Goal: Information Seeking & Learning: Learn about a topic

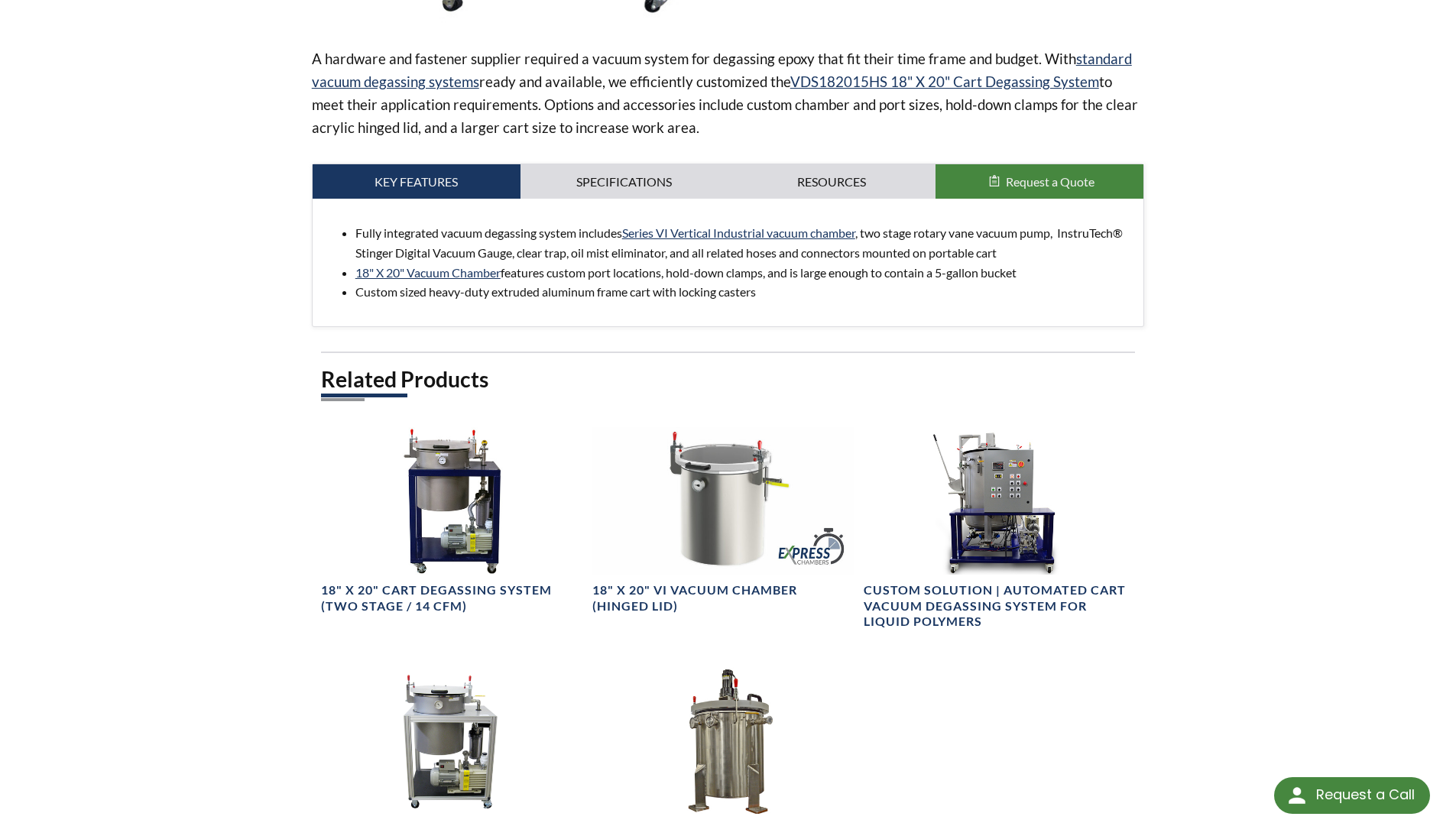
scroll to position [535, 0]
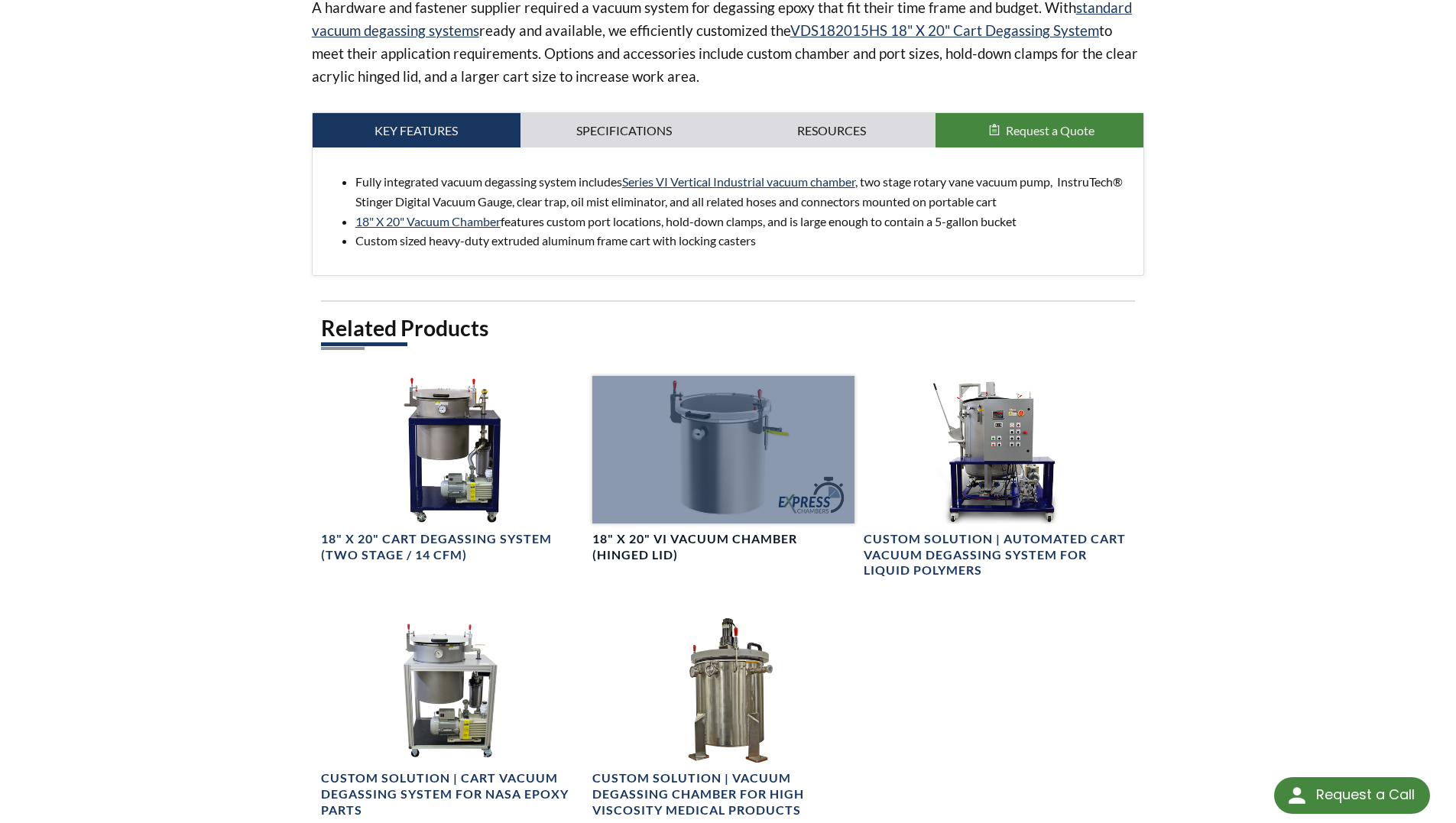
click at [724, 466] on div at bounding box center [723, 450] width 262 height 148
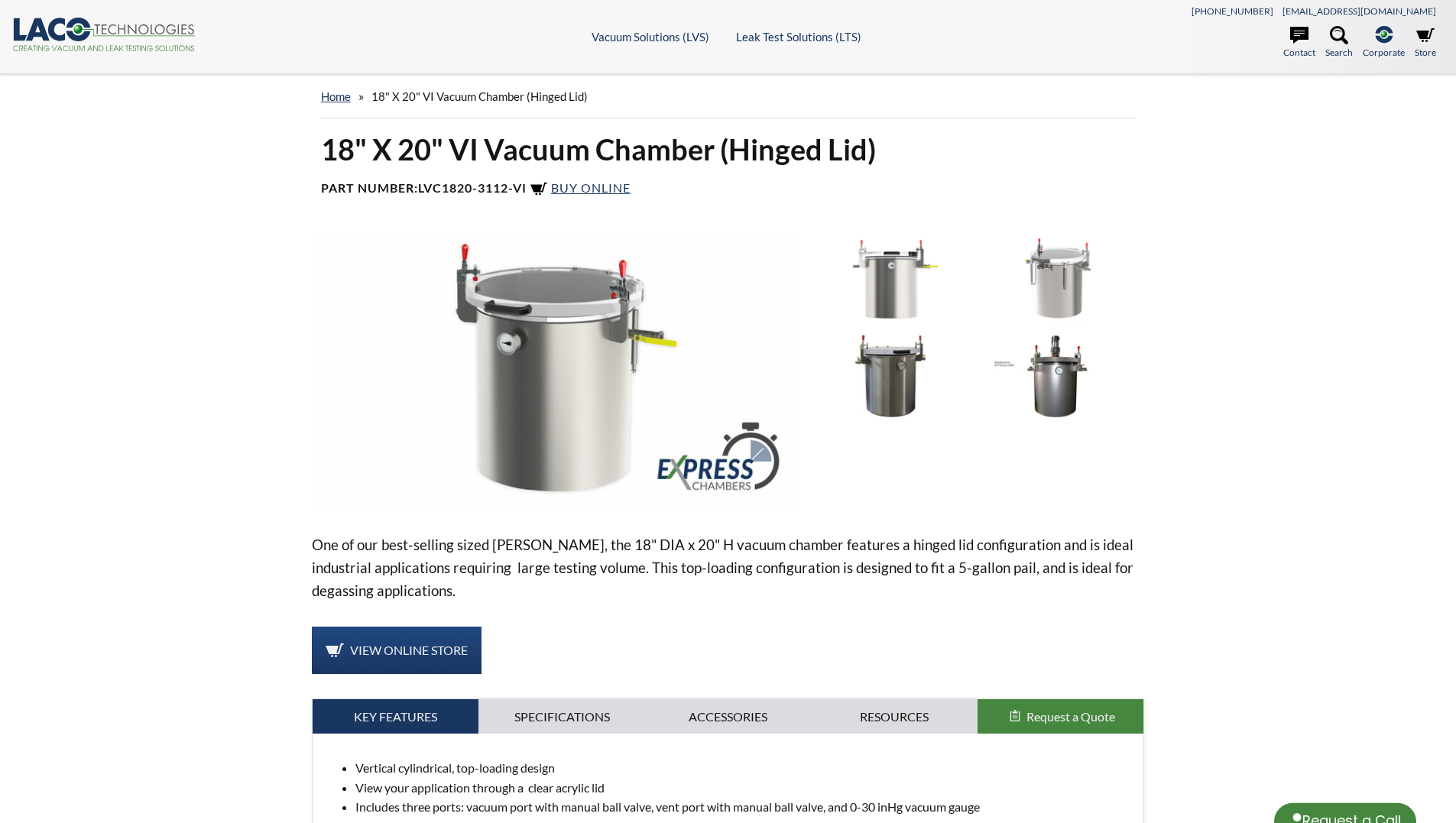
select select "Language Translate Widget"
click at [575, 367] on img at bounding box center [556, 372] width 488 height 274
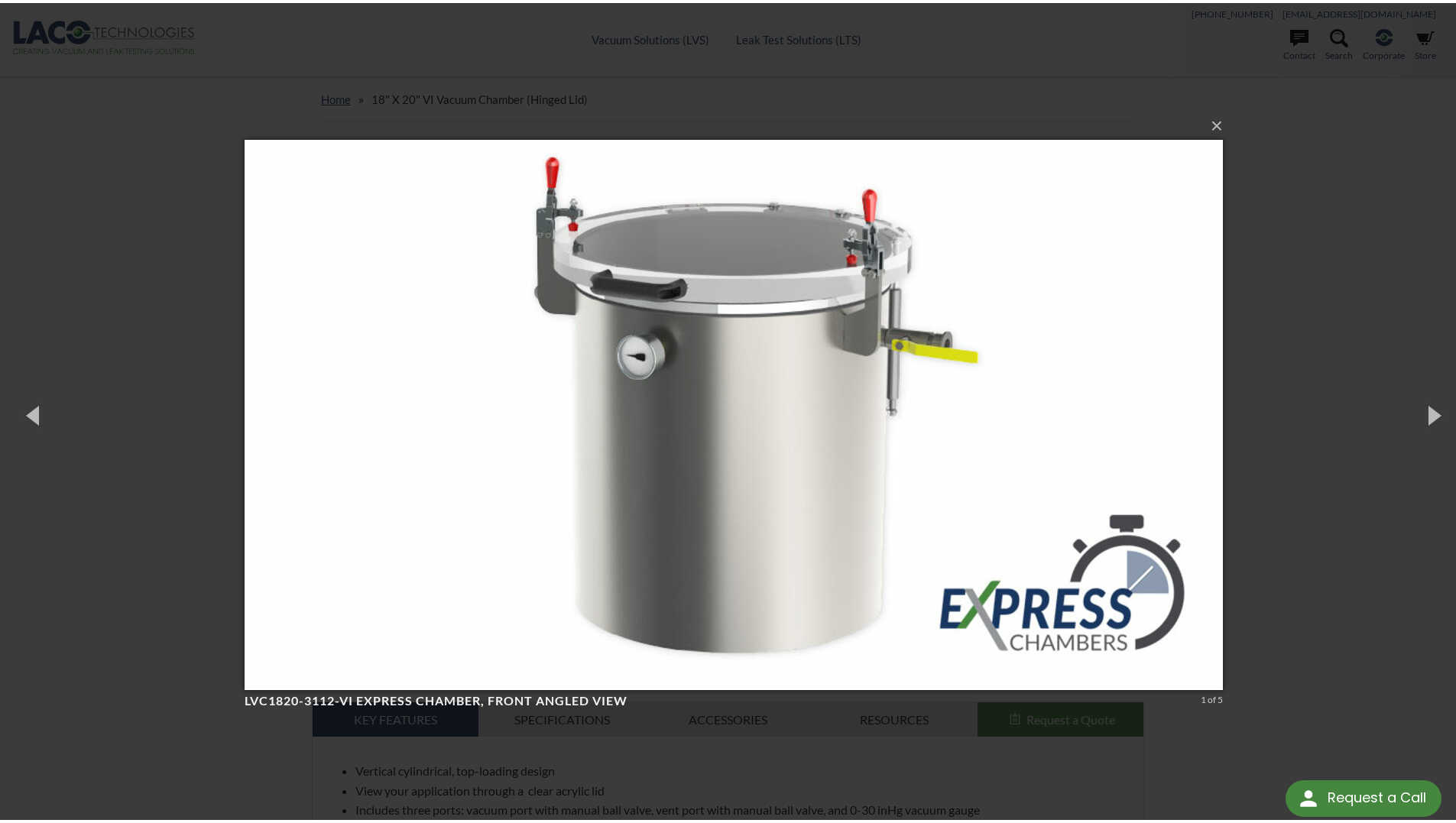
scroll to position [736, 0]
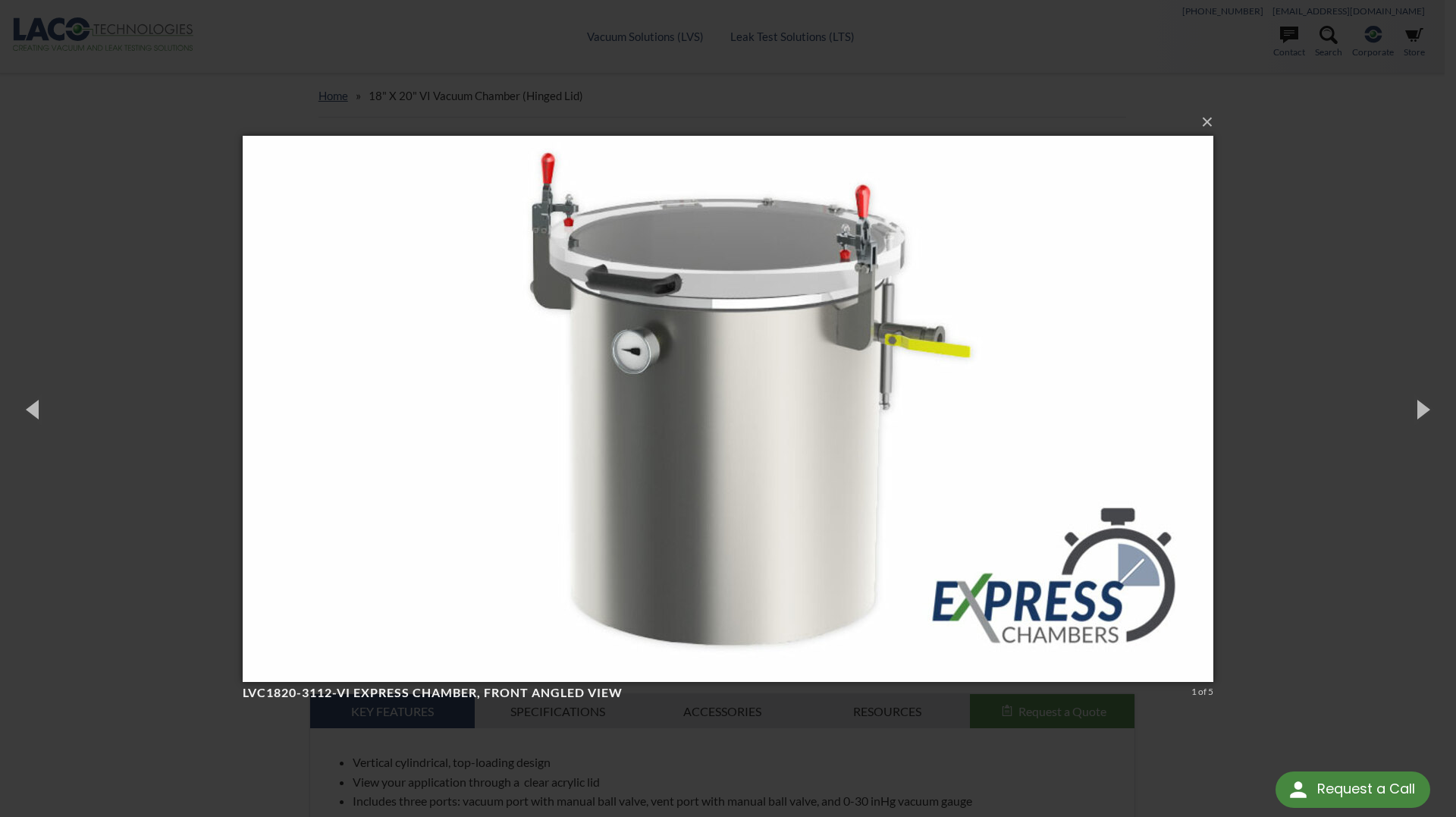
click at [1285, 268] on div "× LVC1820-3112-VI Express Chamber, front angled view 1 of 5 Loading..." at bounding box center [728, 408] width 1456 height 817
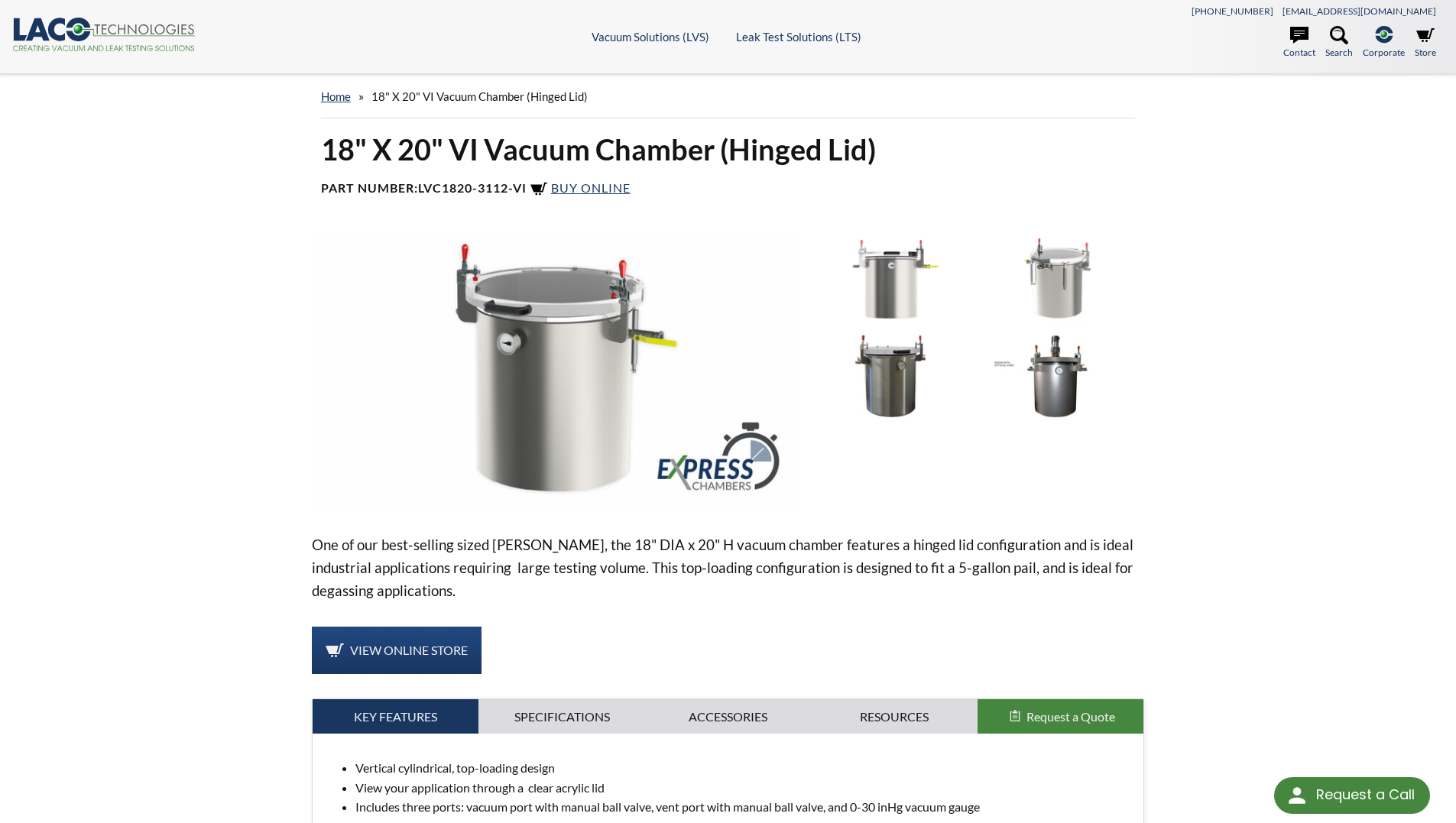
click at [924, 293] on img at bounding box center [890, 280] width 159 height 89
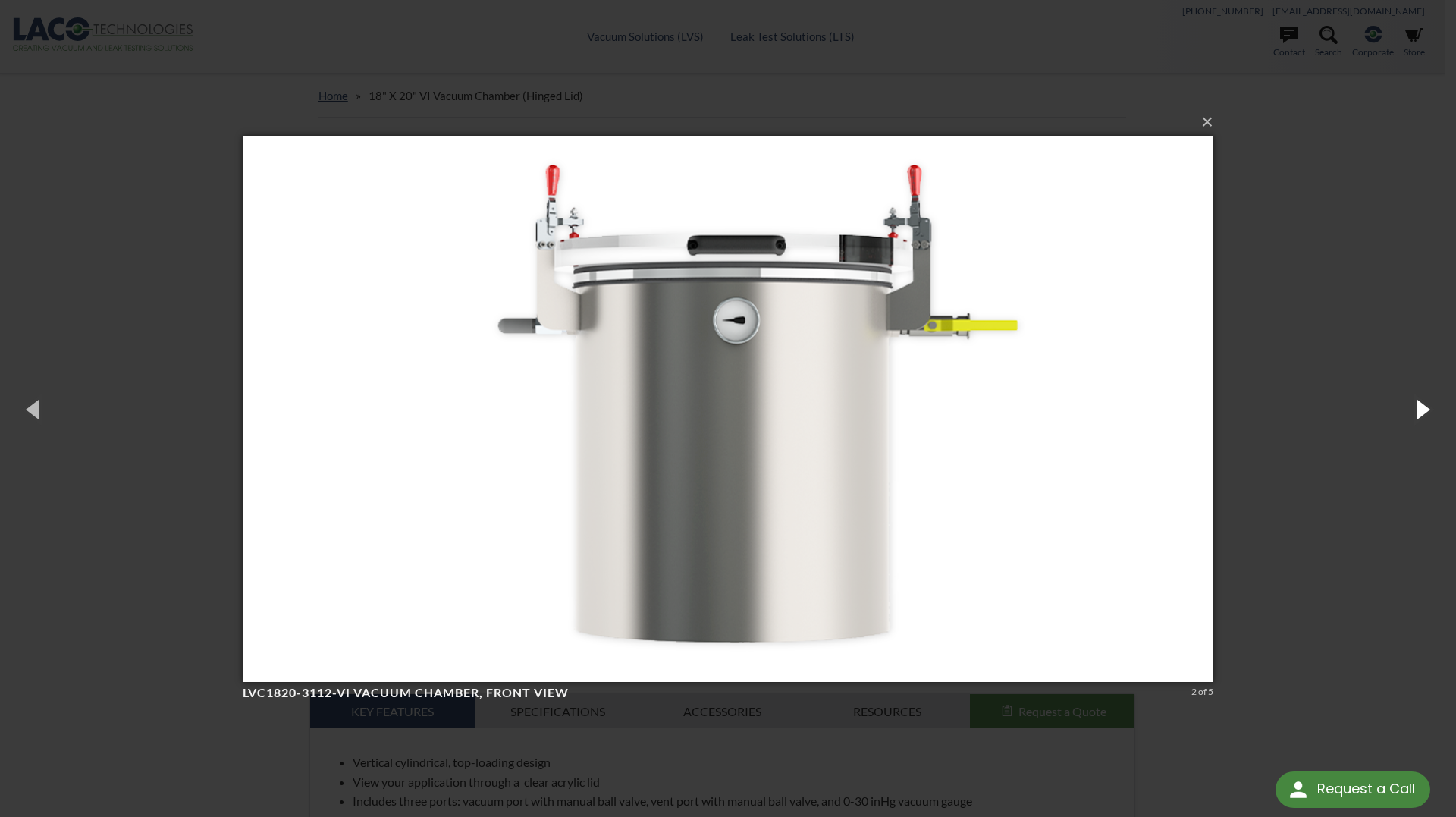
click at [1418, 411] on button "button" at bounding box center [1422, 409] width 69 height 83
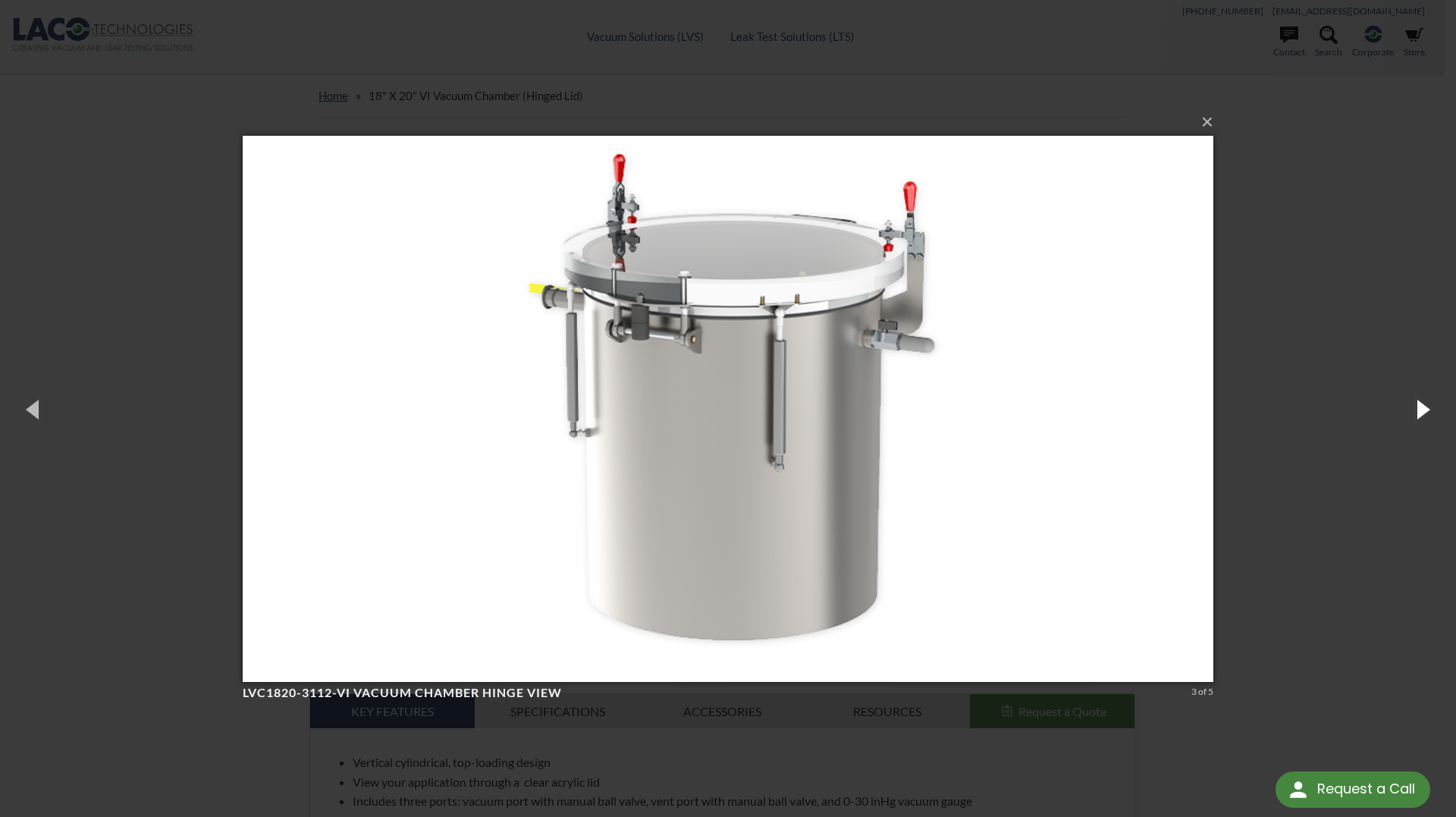
click at [1418, 411] on button "button" at bounding box center [1422, 409] width 69 height 83
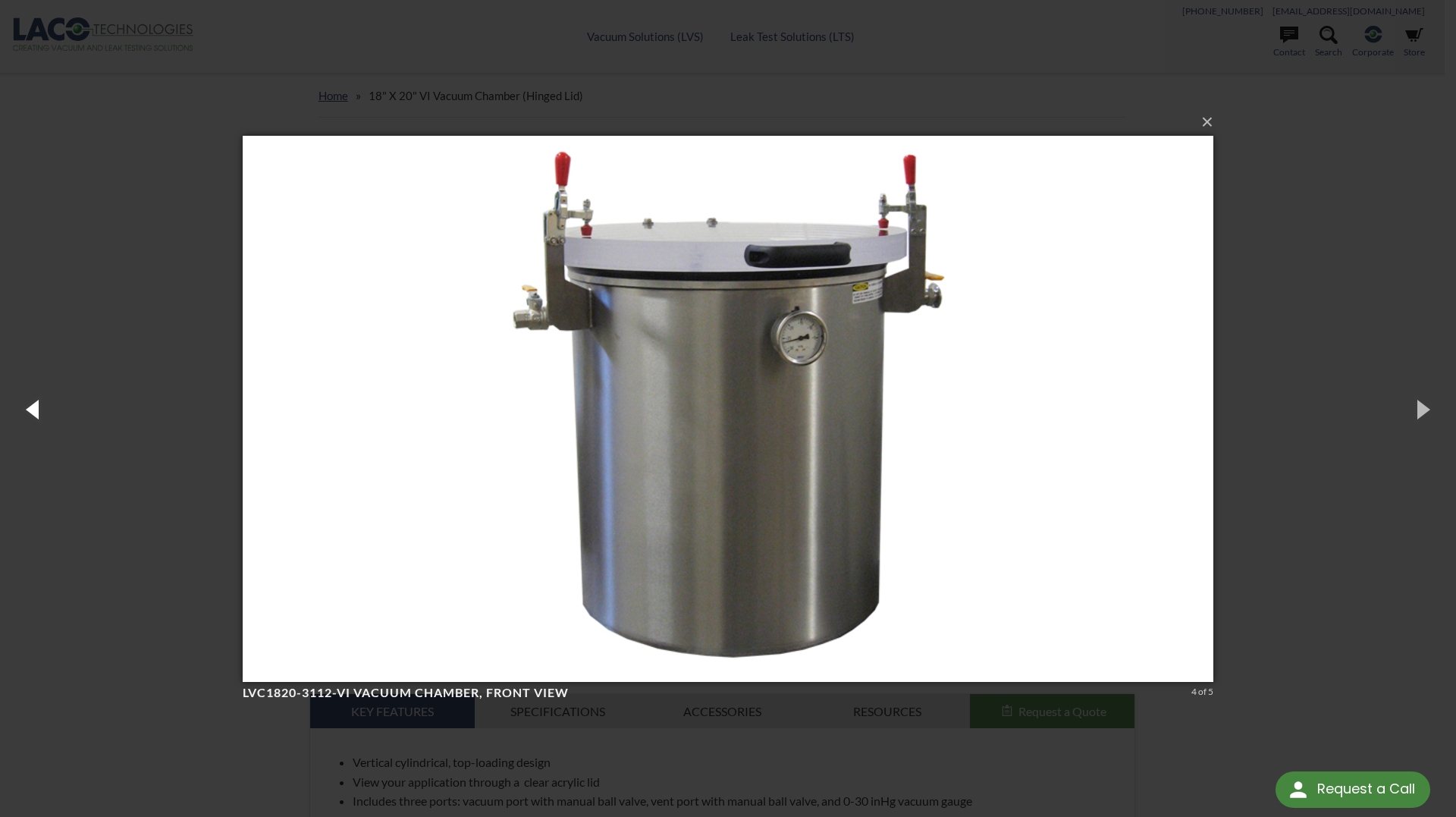
click at [37, 410] on button "button" at bounding box center [34, 409] width 69 height 83
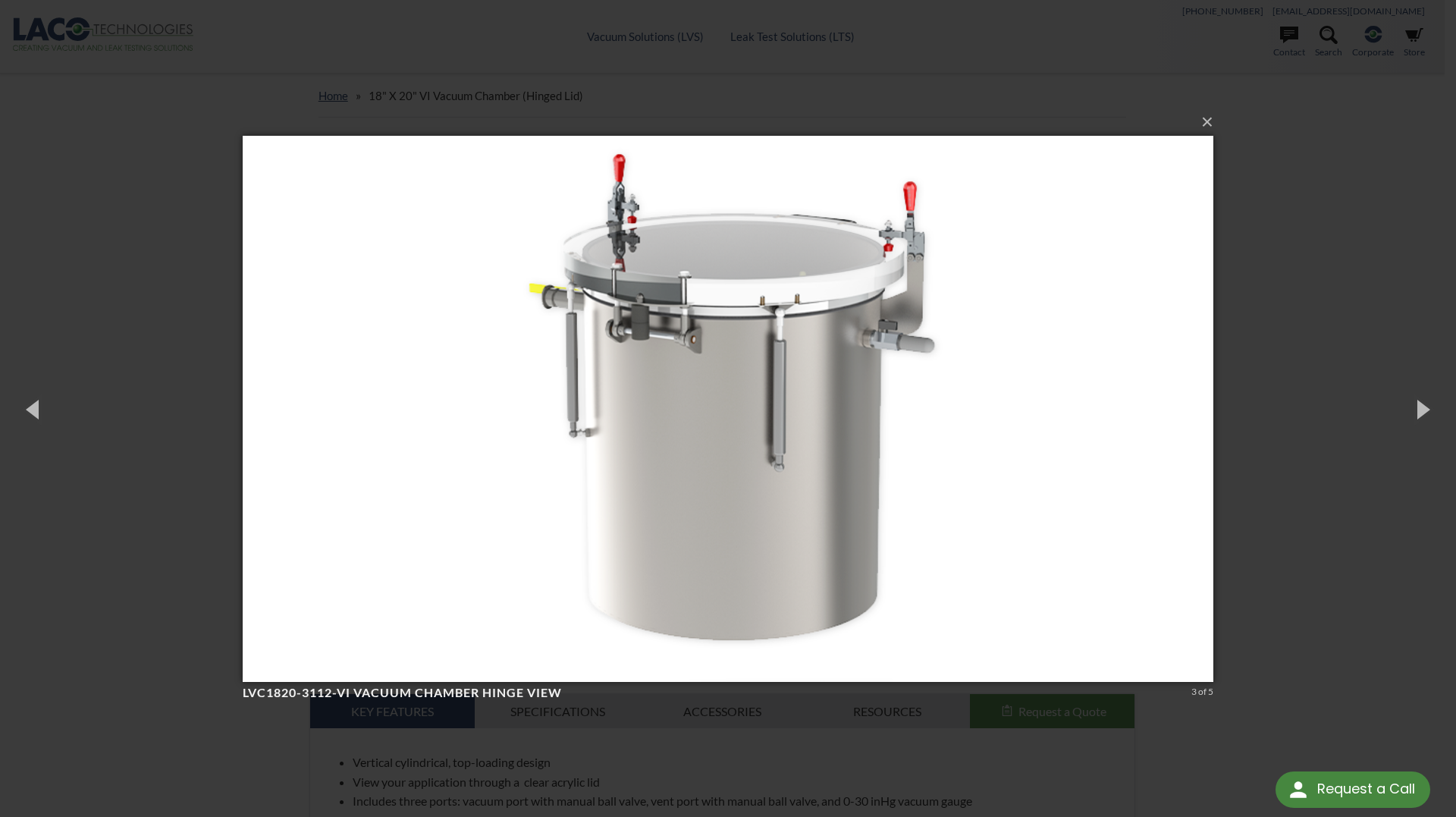
click at [1332, 418] on div "× LVC1820-3112-VI Vacuum Chamber hinge View 3 of 5 Loading..." at bounding box center [728, 408] width 1456 height 817
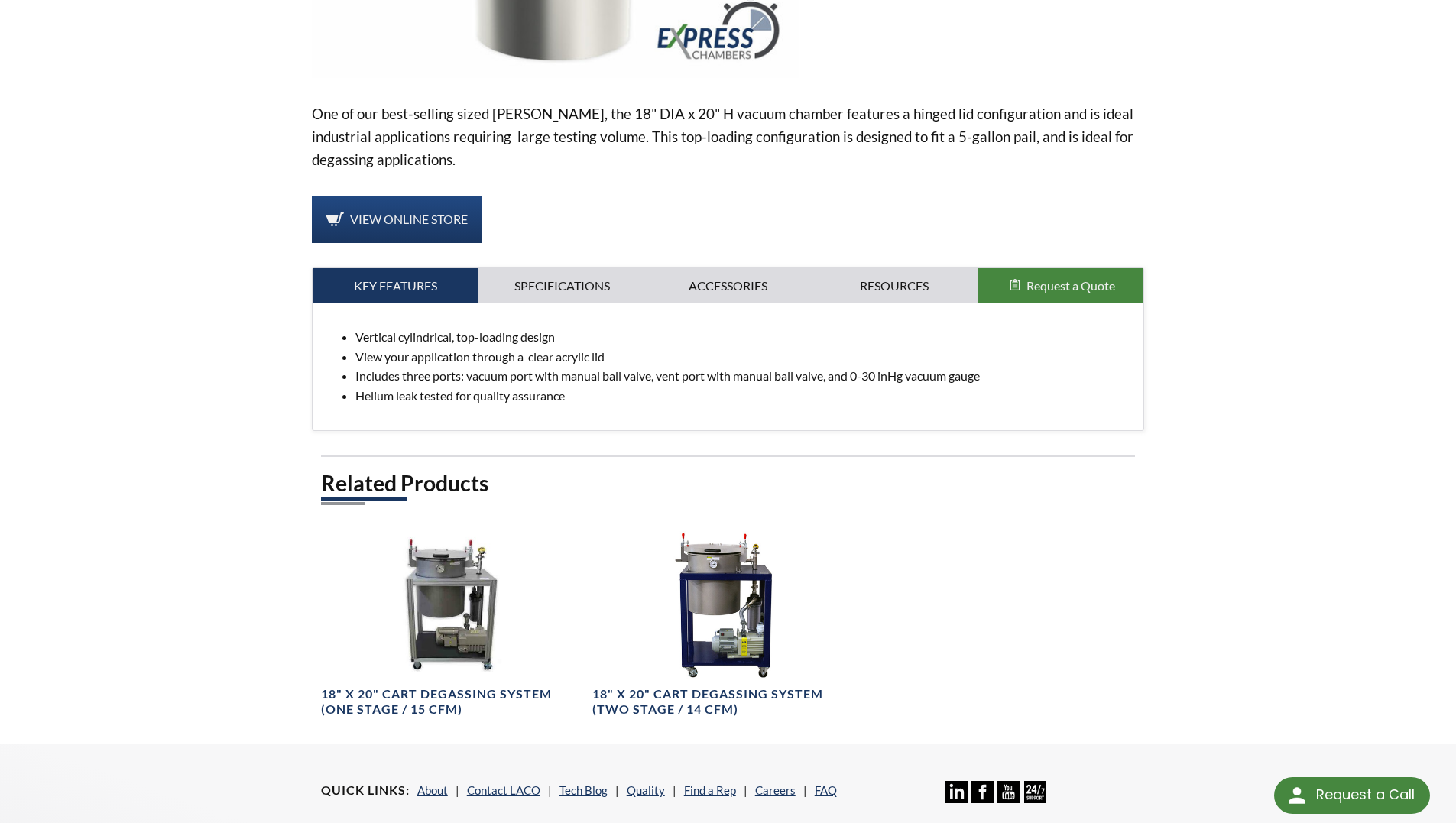
scroll to position [459, 0]
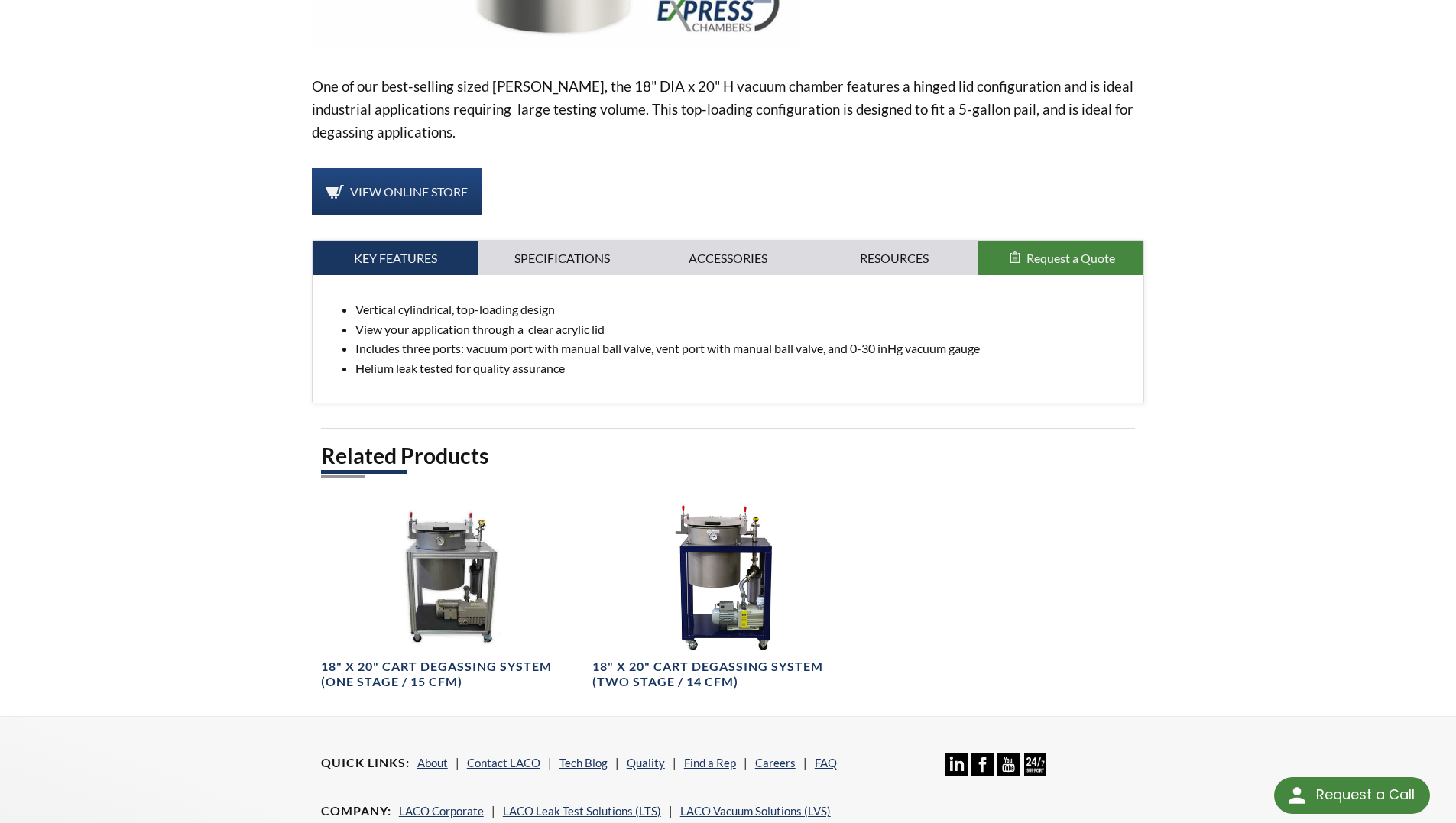
click at [596, 260] on link "Specifications" at bounding box center [562, 258] width 166 height 35
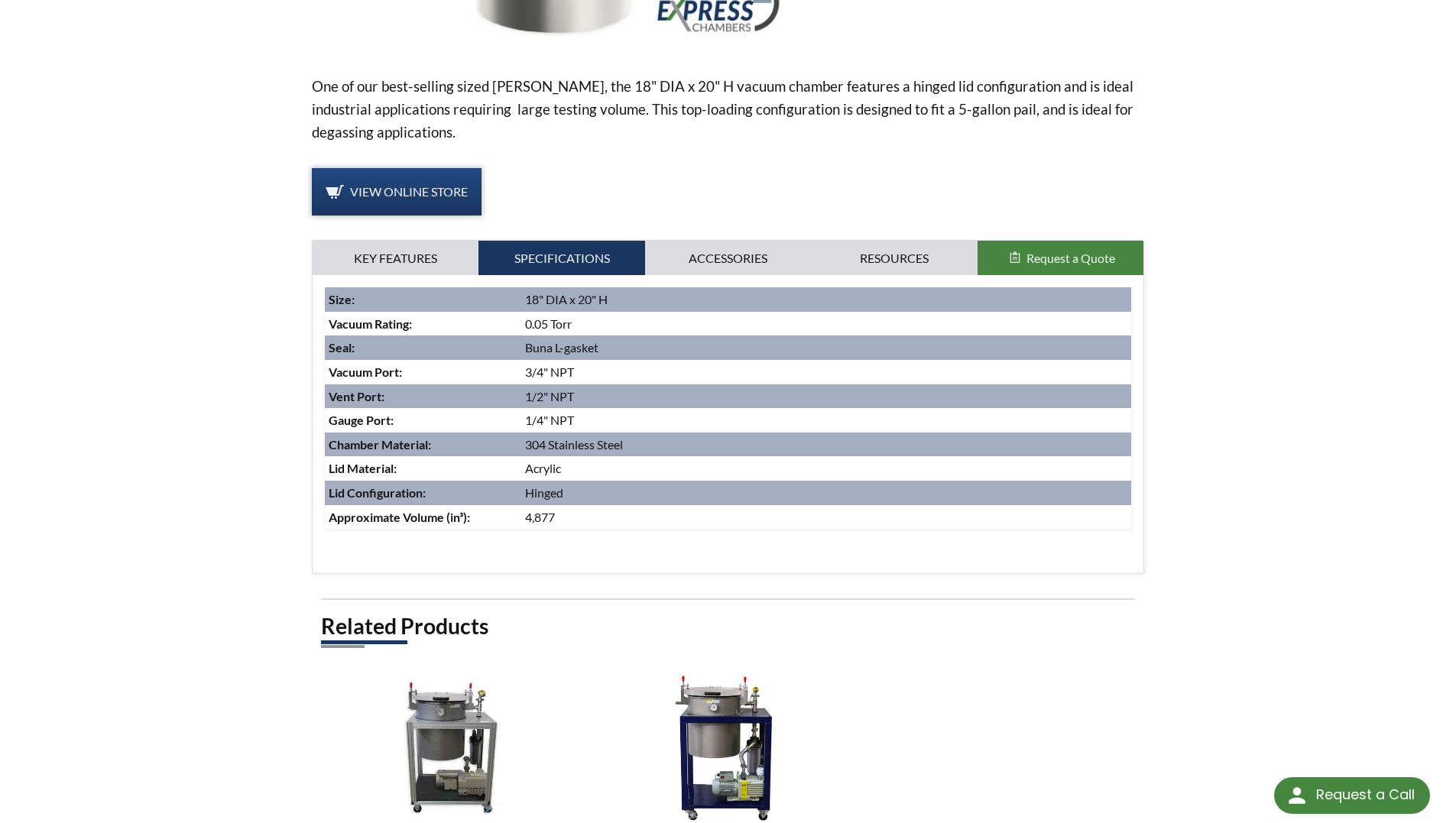
click at [361, 193] on span "View Online Store" at bounding box center [408, 191] width 117 height 15
